Goal: Transaction & Acquisition: Obtain resource

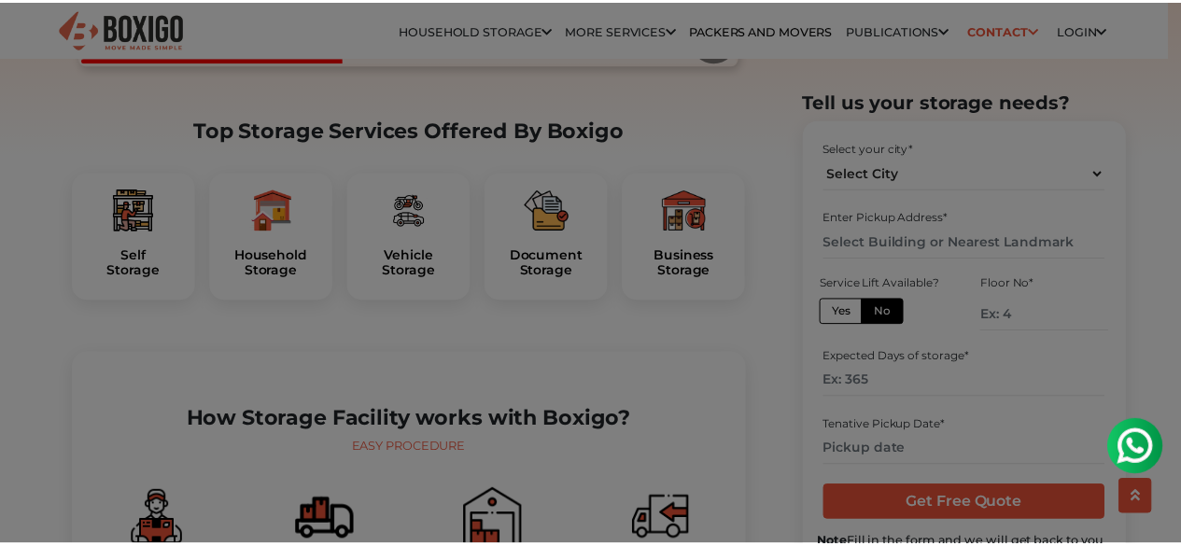
scroll to position [560, 0]
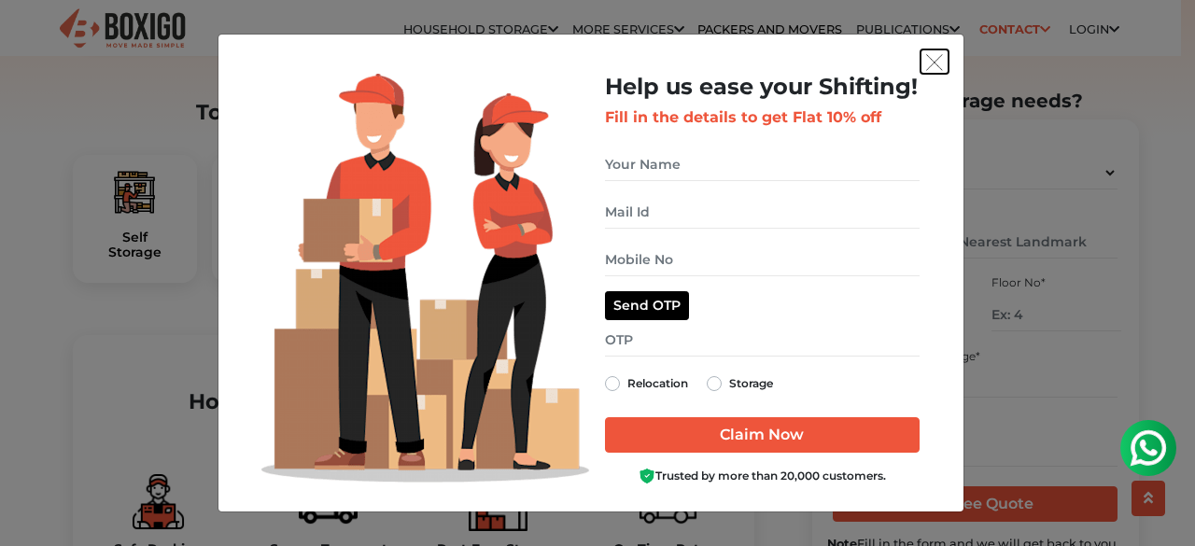
click at [932, 57] on img "get free quote dialog" at bounding box center [934, 62] width 17 height 17
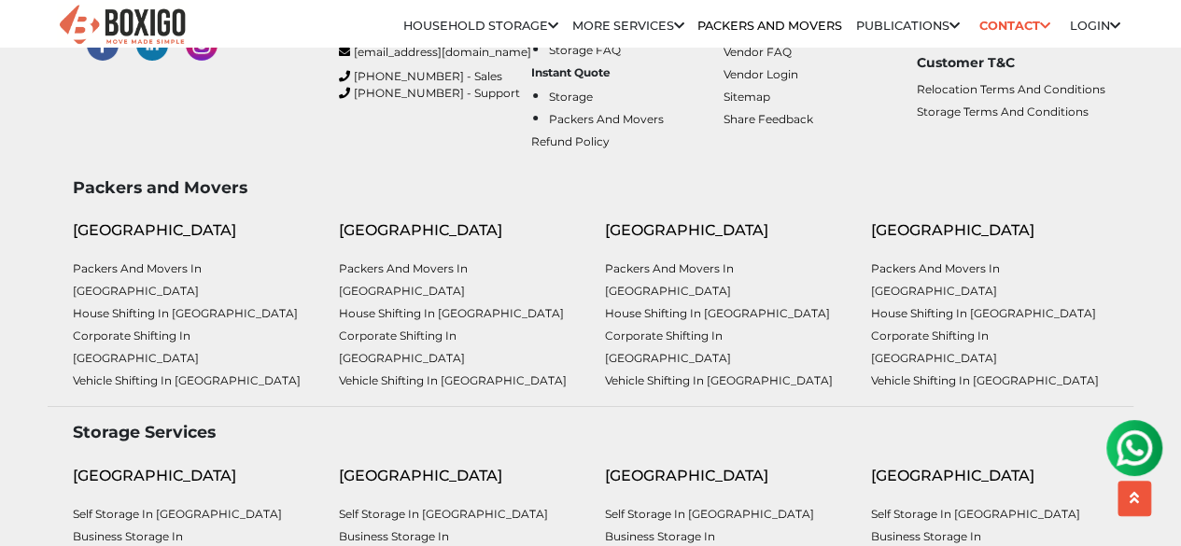
scroll to position [7151, 0]
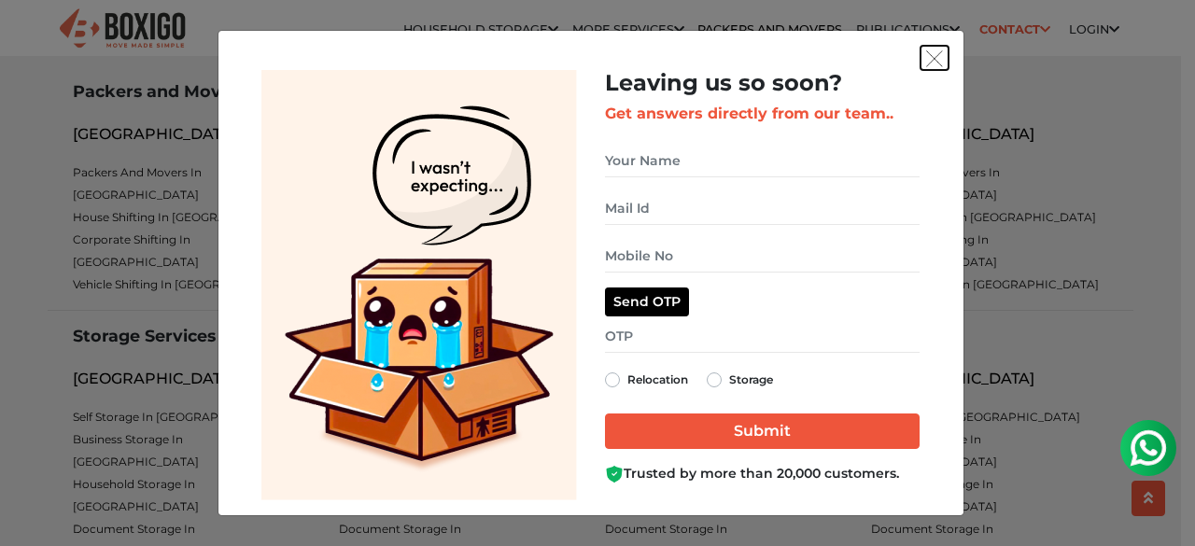
click at [938, 46] on button "get free quote dialog" at bounding box center [935, 58] width 28 height 24
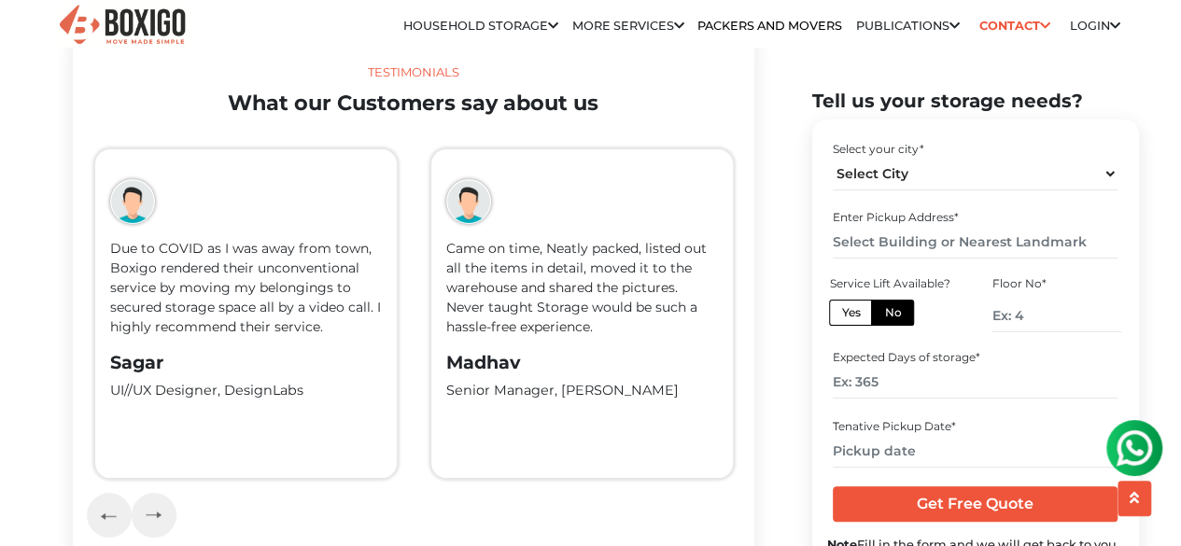
scroll to position [3415, 0]
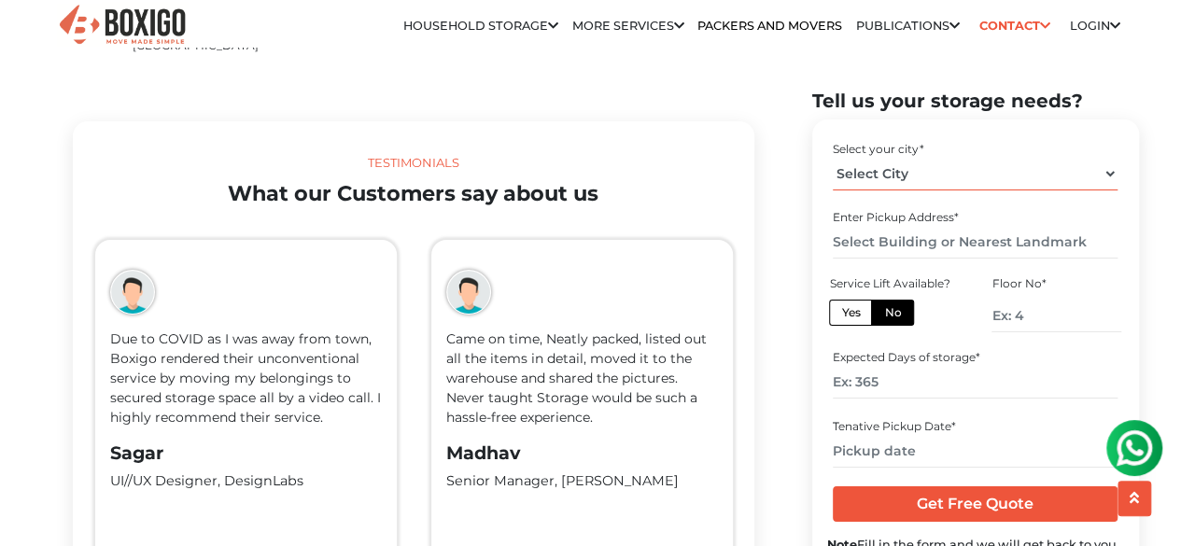
click at [955, 166] on select "Select City Bangalore Bengaluru Bhopal Bhubaneswar Chennai Coimbatore Cuttack D…" at bounding box center [975, 173] width 285 height 33
select select "[GEOGRAPHIC_DATA]"
click at [833, 157] on select "Select City Bangalore Bengaluru Bhopal Bhubaneswar Chennai Coimbatore Cuttack D…" at bounding box center [975, 173] width 285 height 33
click at [960, 242] on input "text" at bounding box center [975, 242] width 285 height 33
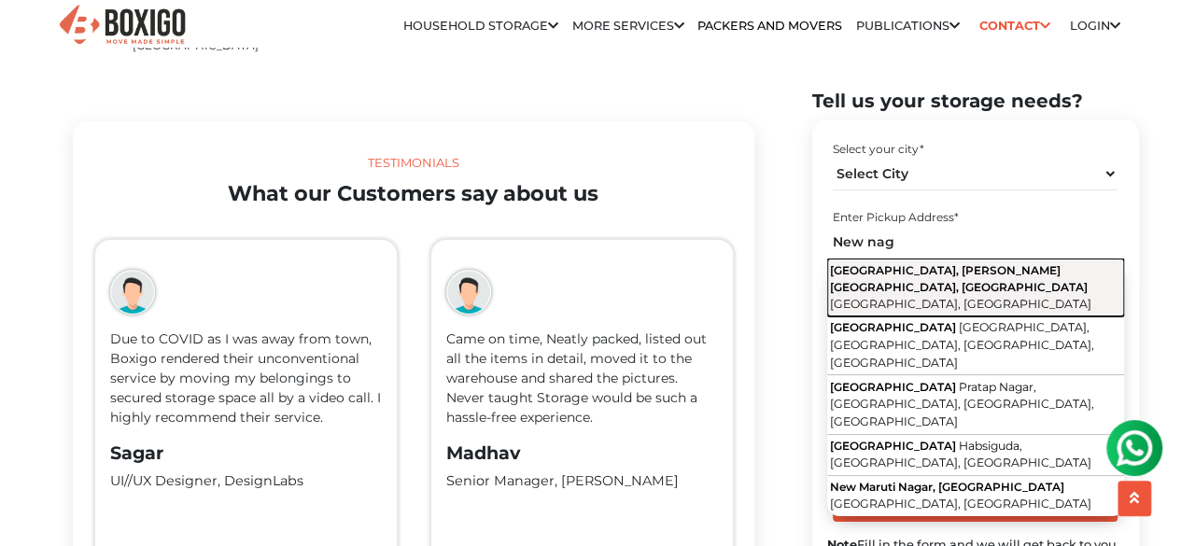
click at [1012, 275] on span "New Nagole Colony, Snehapuri Colony, Kothapet" at bounding box center [959, 277] width 258 height 31
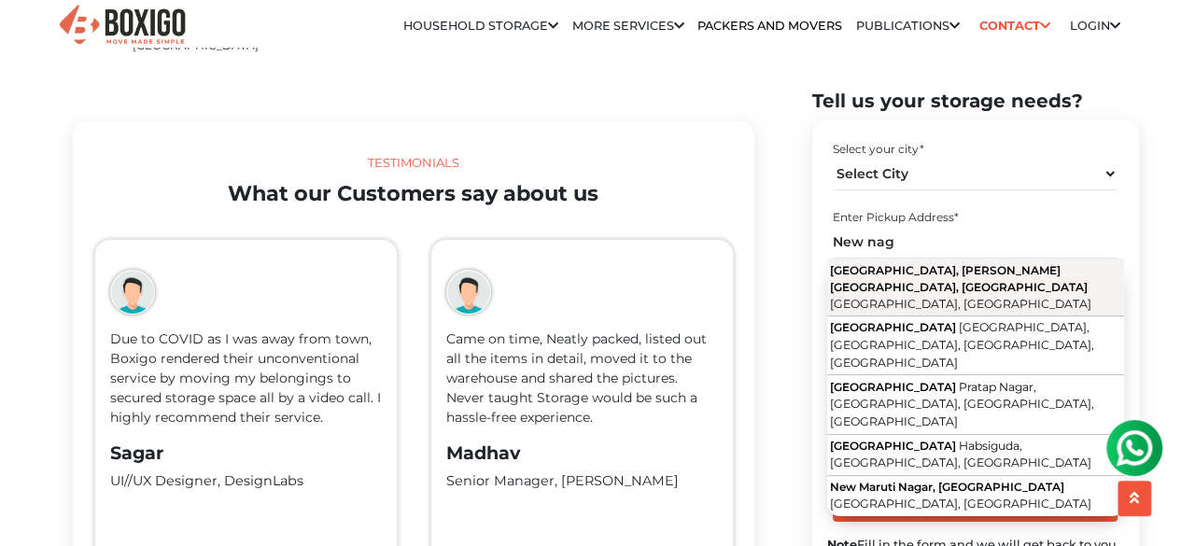
type input "New Nagole Colony, Snehapuri Colony, Kothapet, Hyderabad, Telangana"
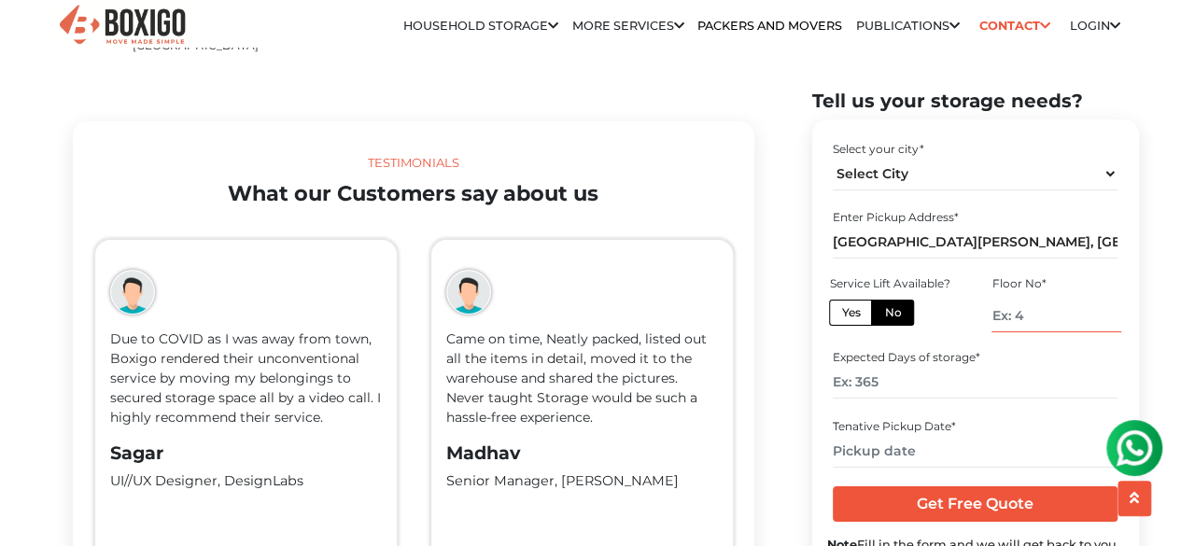
click at [1022, 324] on input "number" at bounding box center [1056, 315] width 129 height 33
type input "-1"
click at [966, 397] on div "Expected Days of storage *" at bounding box center [975, 374] width 297 height 62
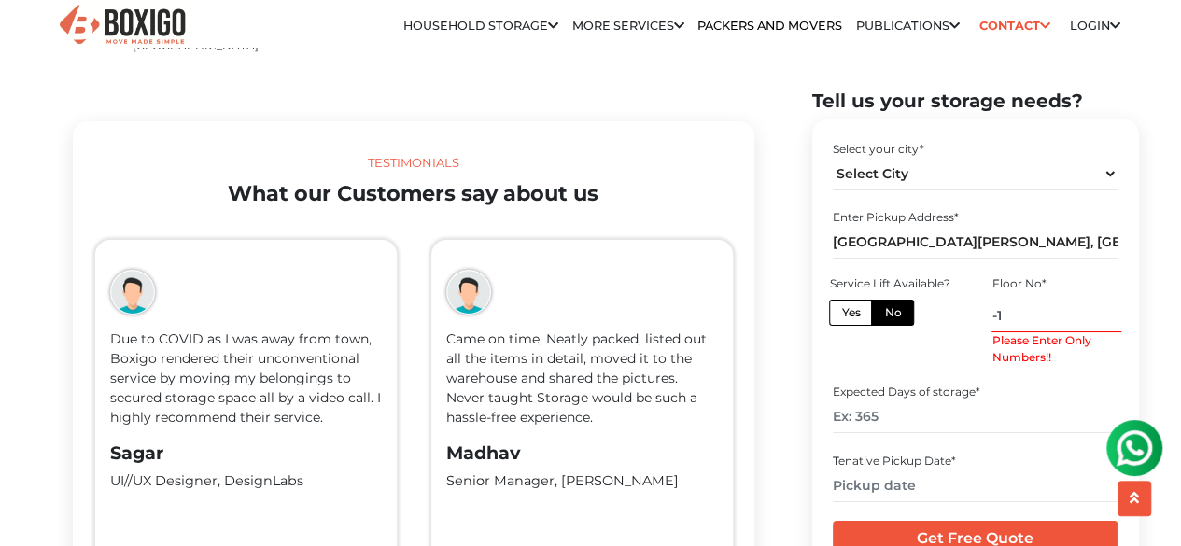
click at [1012, 304] on input "-1" at bounding box center [1056, 315] width 129 height 33
click at [1012, 319] on input "-1" at bounding box center [1056, 315] width 129 height 33
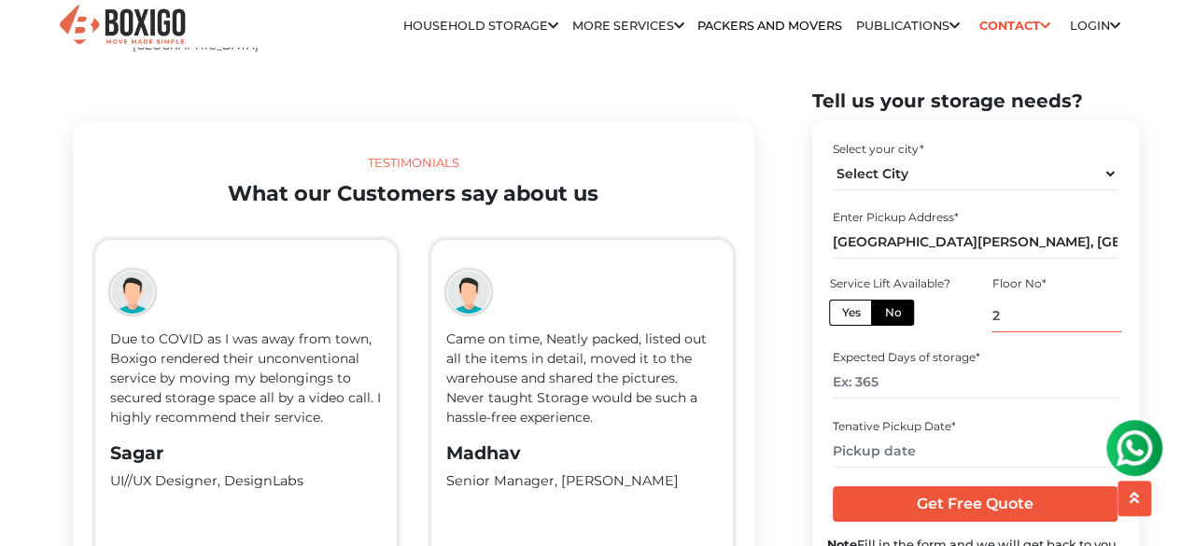
type input "2"
click at [889, 389] on input "number" at bounding box center [975, 382] width 285 height 33
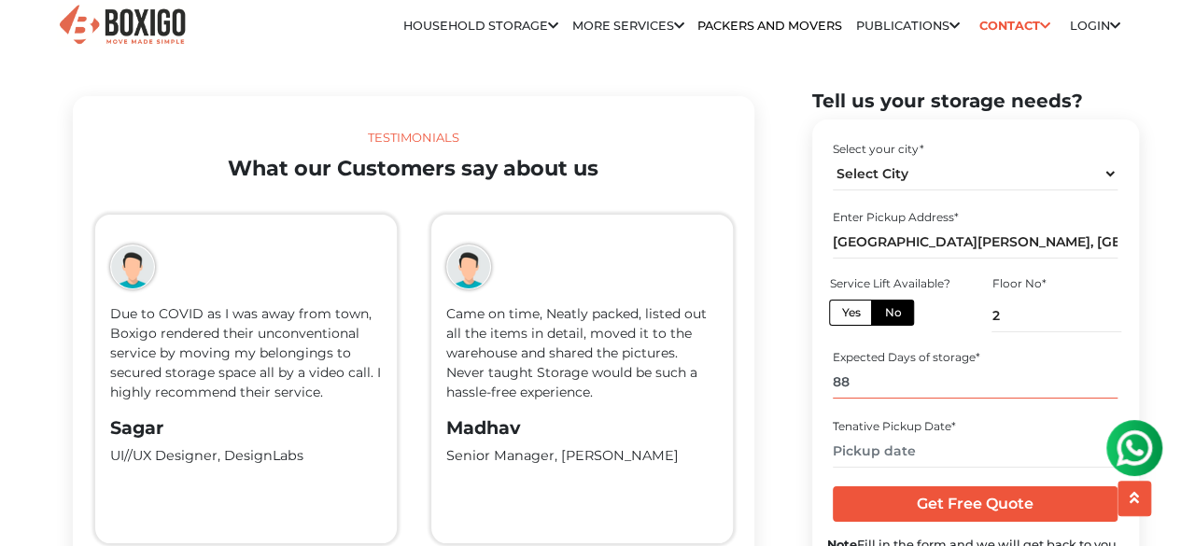
scroll to position [3602, 0]
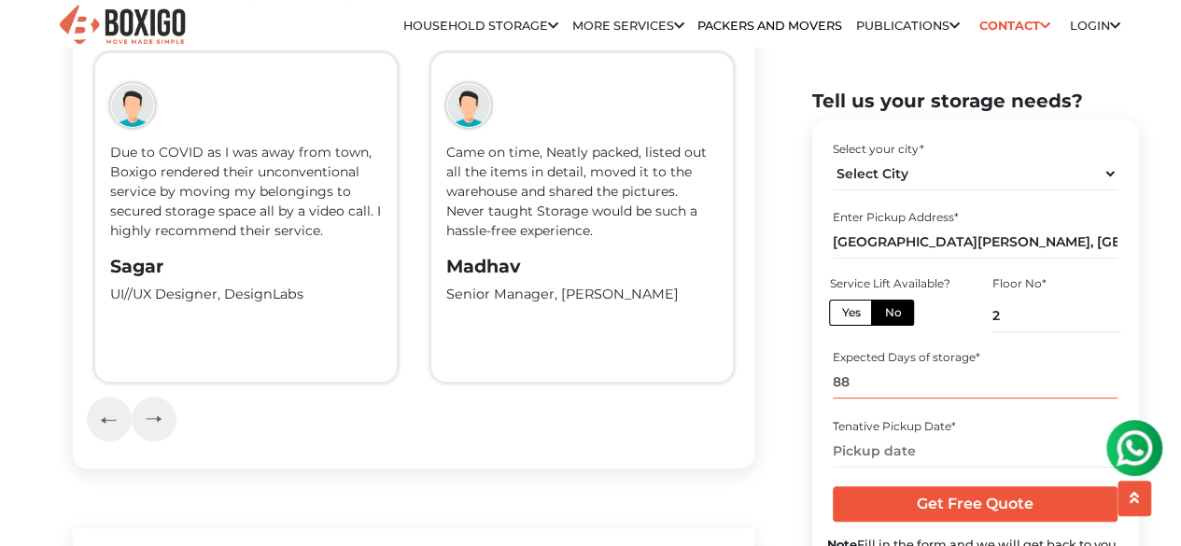
type input "88"
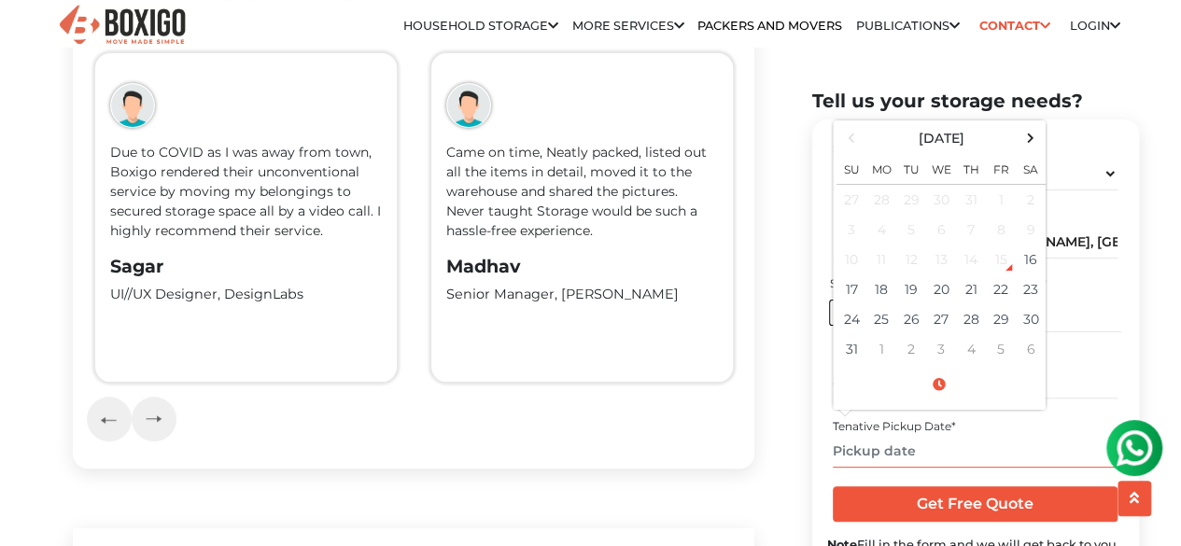
click at [919, 451] on input "text" at bounding box center [975, 450] width 285 height 33
click at [997, 304] on td "29" at bounding box center [1001, 319] width 30 height 30
type input "08/29/2025 12:00 AM"
click at [1067, 416] on div "Tenative Pickup Date * 08/29/2025 12:00 AM August 2025 Su Mo Tu We Th Fr Sa 27 …" at bounding box center [975, 443] width 297 height 62
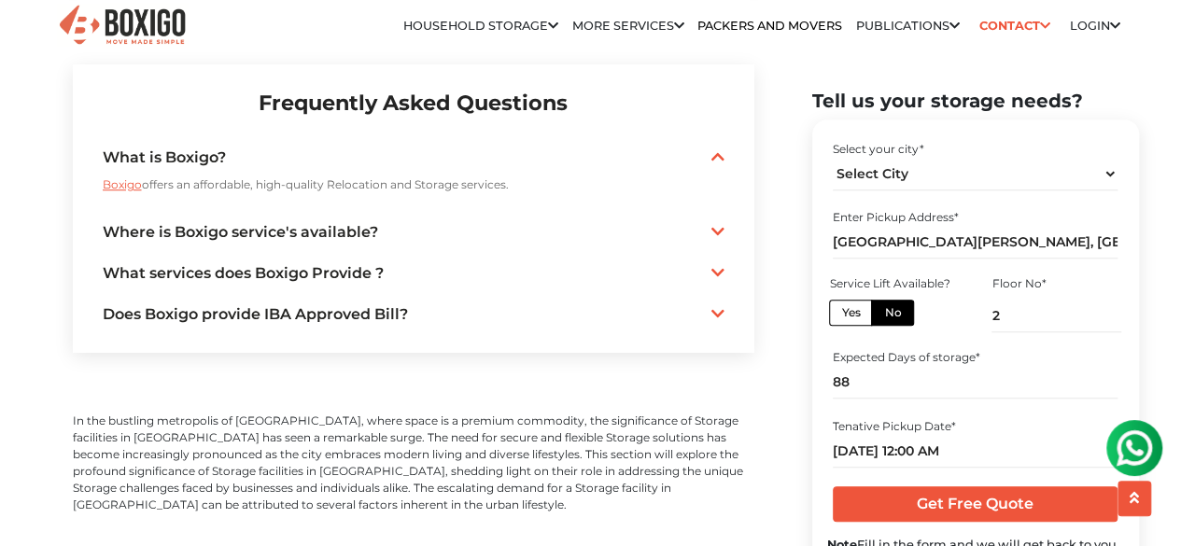
scroll to position [3696, 0]
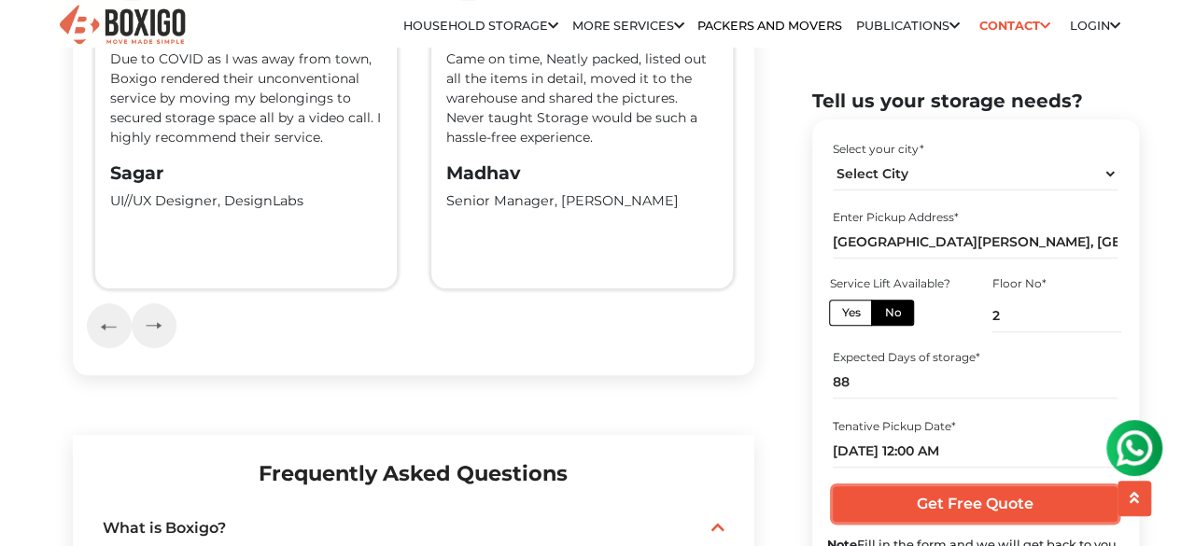
click at [1007, 503] on input "Get Free Quote" at bounding box center [975, 504] width 285 height 35
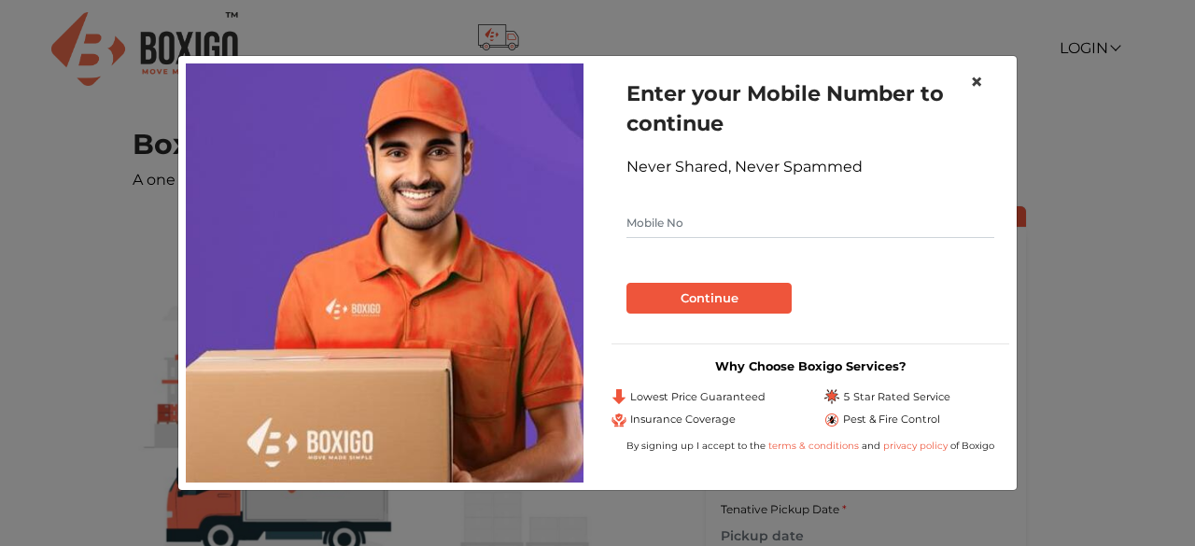
click at [975, 77] on span "×" at bounding box center [976, 81] width 13 height 27
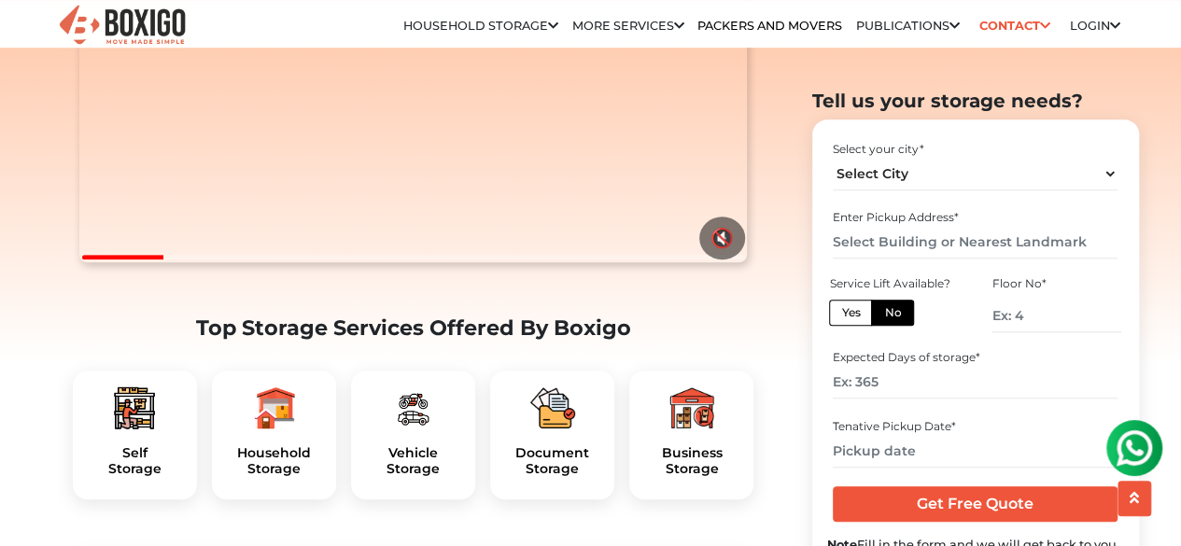
scroll to position [467, 0]
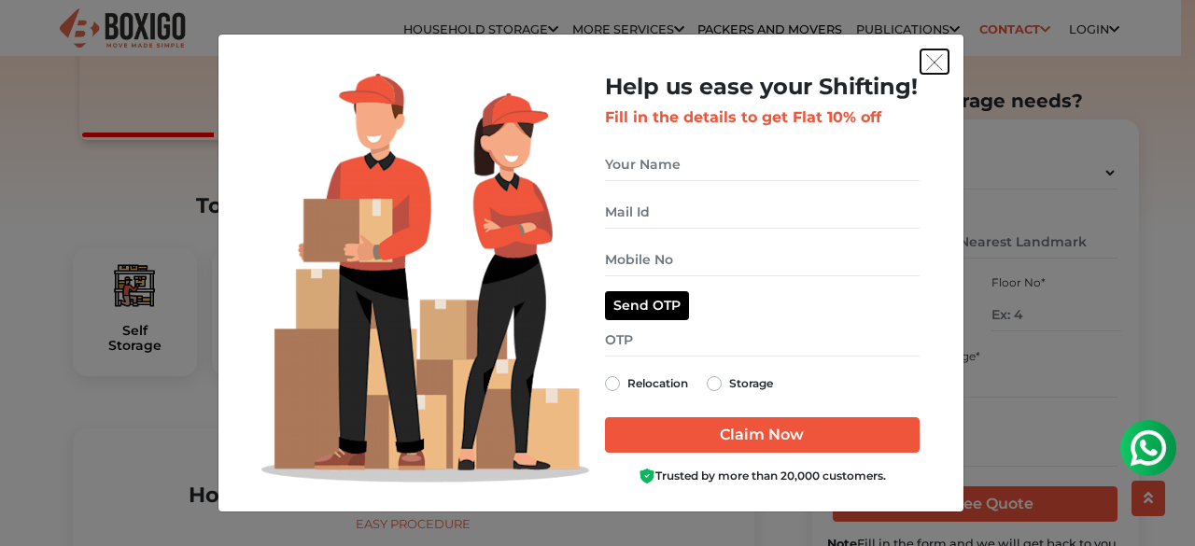
click at [935, 55] on img "get free quote dialog" at bounding box center [934, 62] width 17 height 17
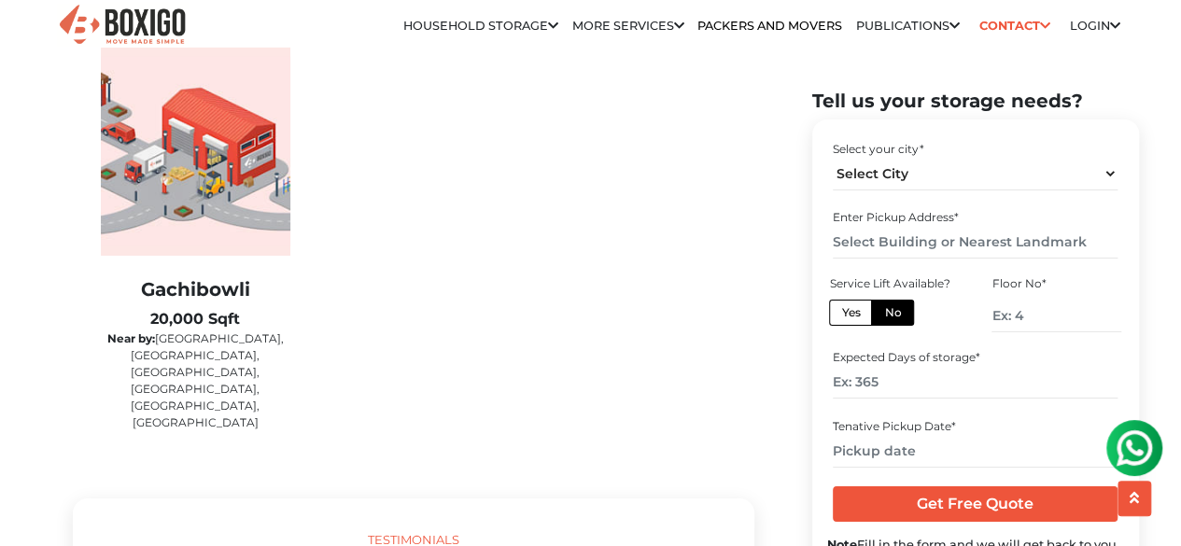
scroll to position [3042, 0]
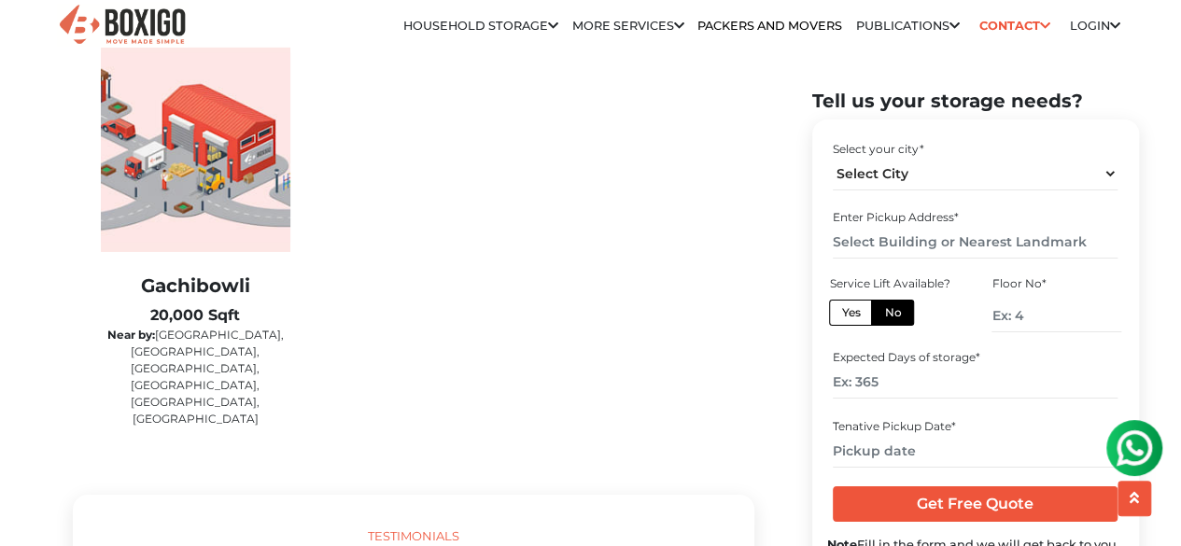
click at [265, 199] on img at bounding box center [196, 147] width 190 height 209
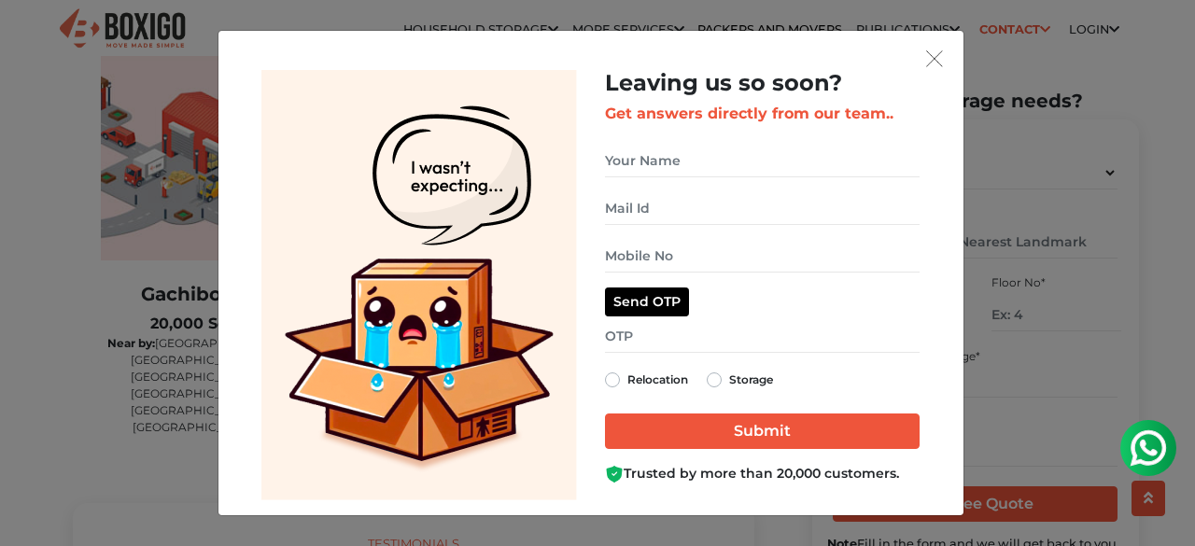
click at [950, 58] on div "Leaving us so soon? Get answers directly from our team.. Relocation Storage" at bounding box center [591, 273] width 745 height 485
click at [936, 45] on div "Leaving us so soon? Get answers directly from our team.. Relocation Storage" at bounding box center [591, 273] width 745 height 485
click at [921, 48] on button "get free quote dialog" at bounding box center [935, 58] width 28 height 24
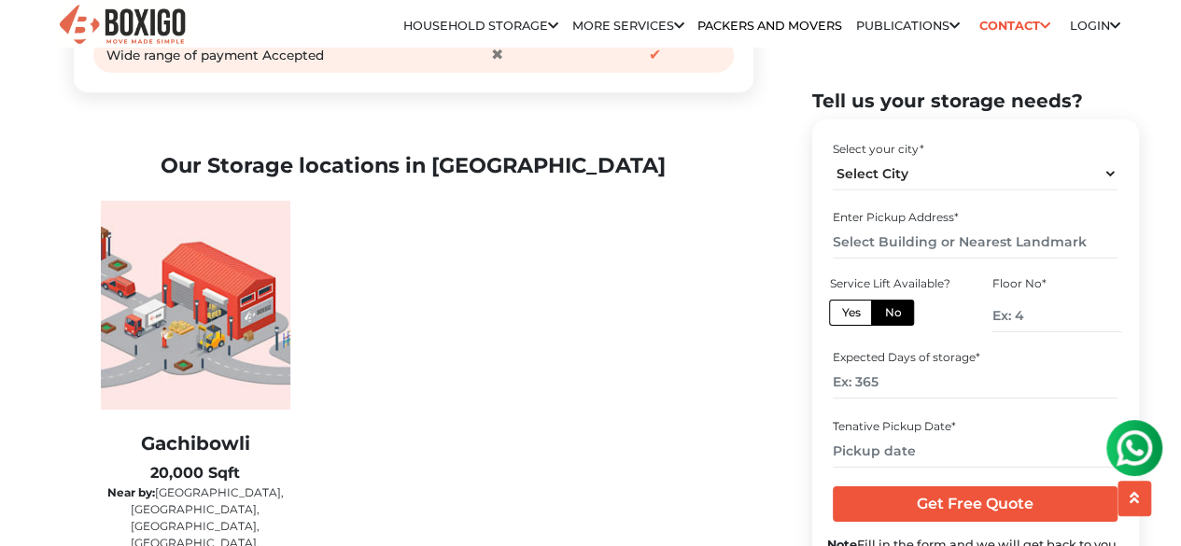
scroll to position [2762, 0]
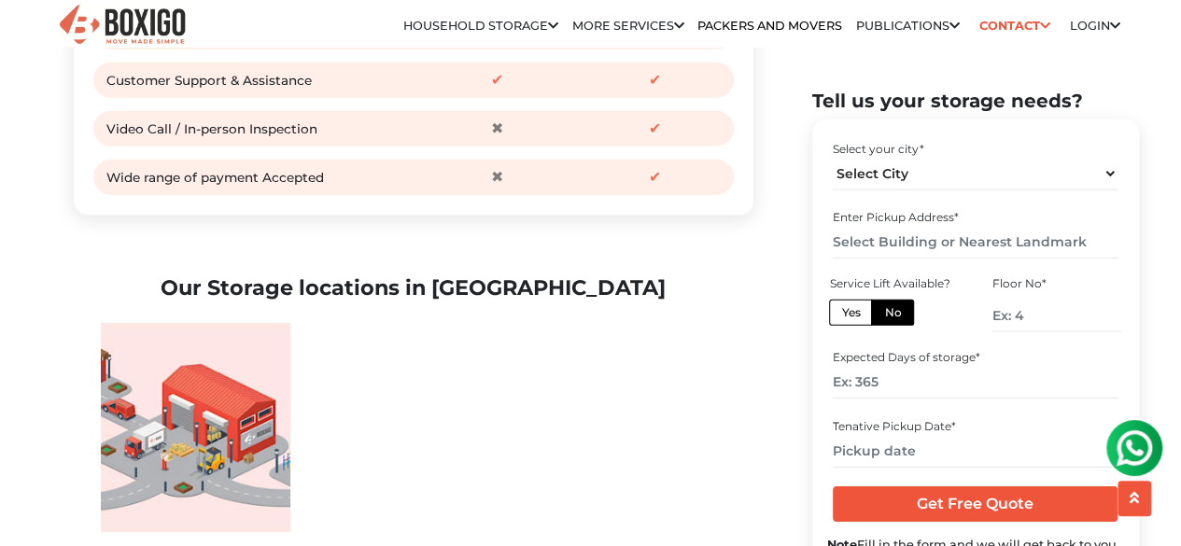
click at [433, 301] on h2 "Our Storage locations in [GEOGRAPHIC_DATA]" at bounding box center [414, 288] width 654 height 25
